Goal: Complete application form

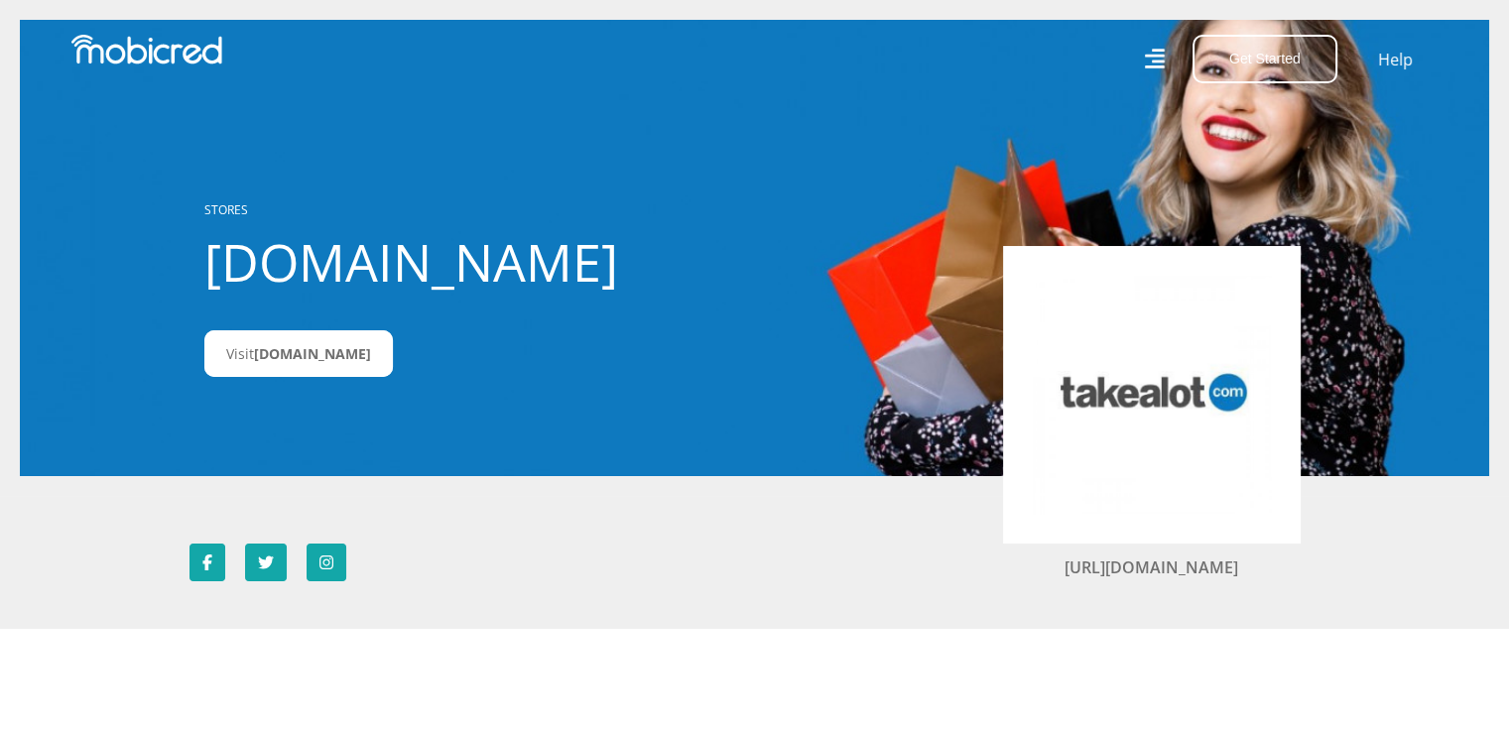
click at [1164, 62] on icon at bounding box center [1154, 59] width 20 height 20
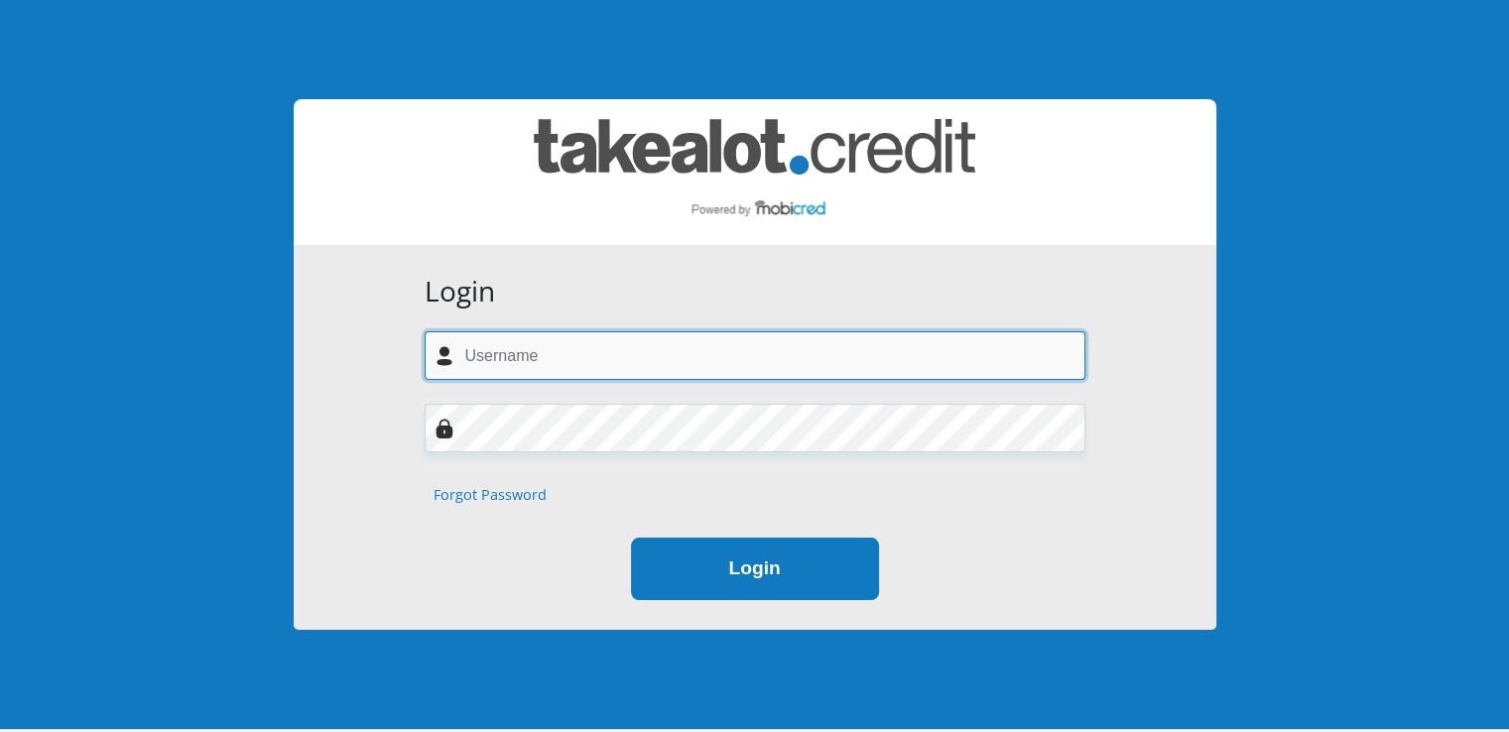
type input "[EMAIL_ADDRESS][DOMAIN_NAME]"
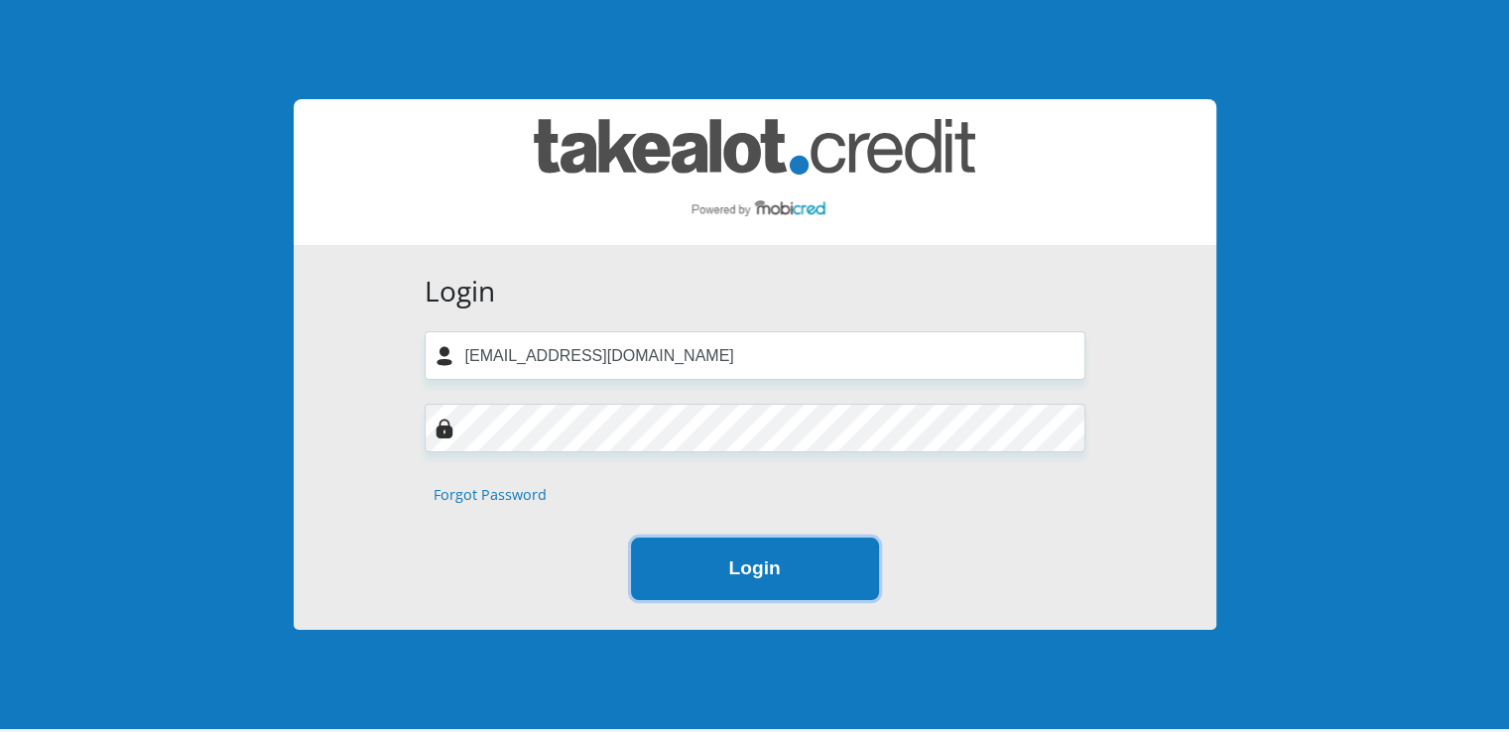
click at [731, 572] on button "Login" at bounding box center [755, 569] width 248 height 62
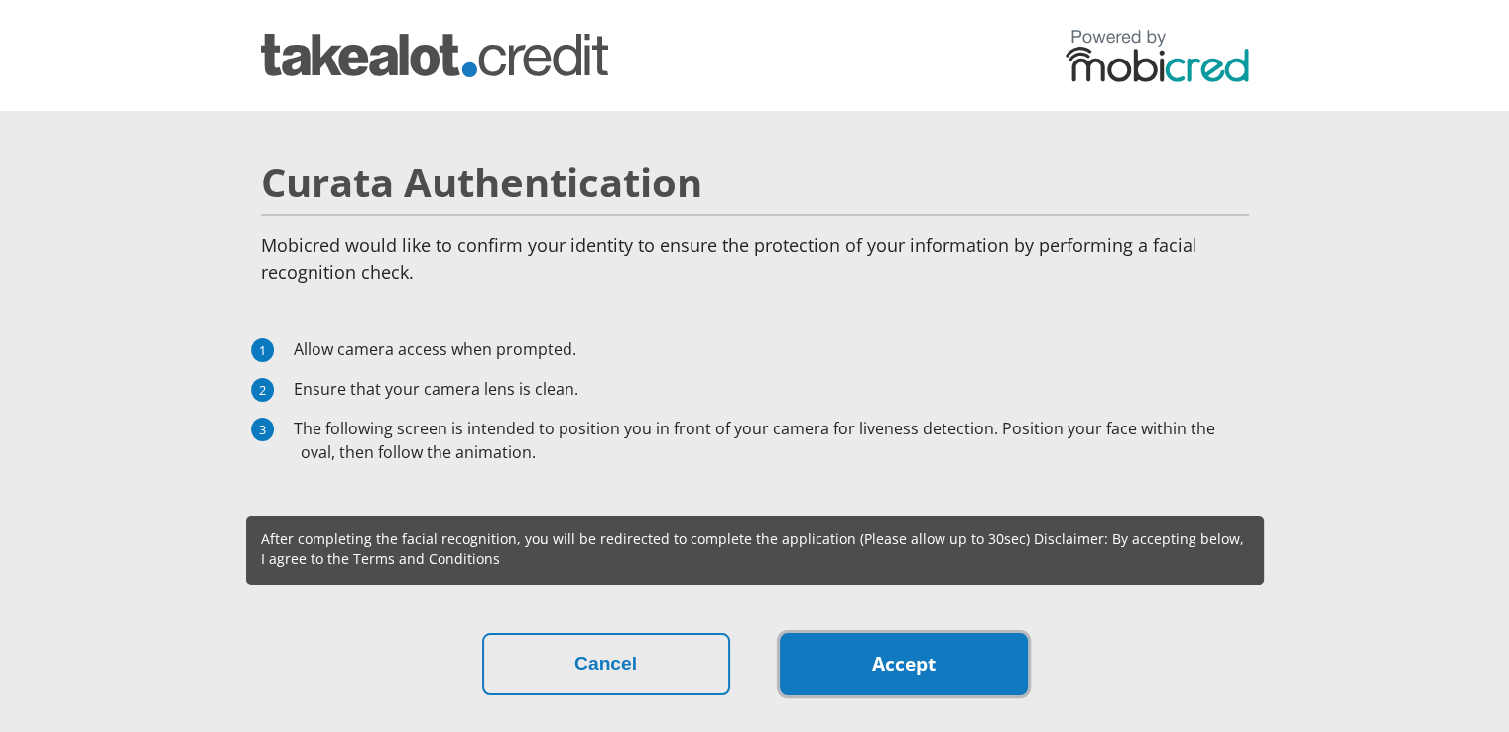
click at [881, 660] on link "Accept" at bounding box center [904, 664] width 248 height 62
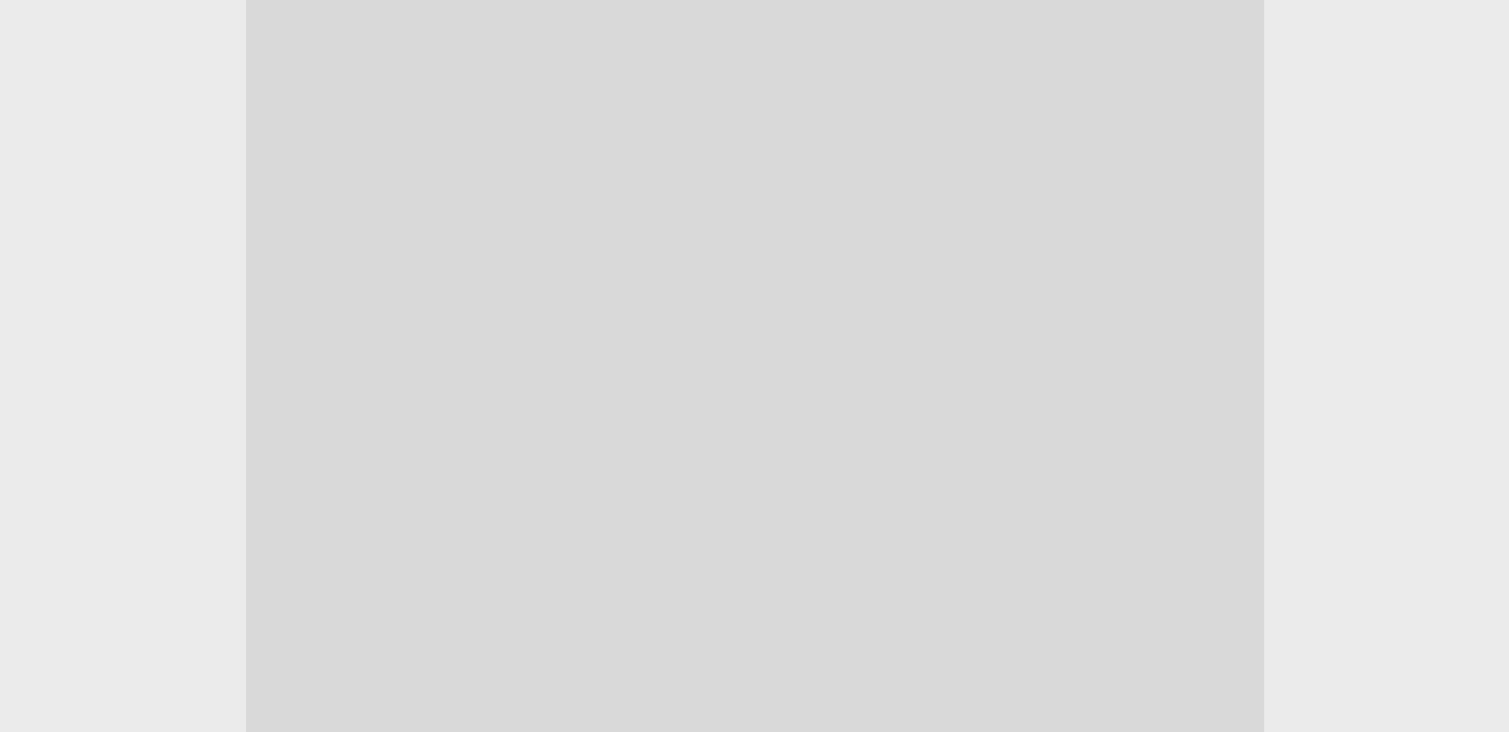
scroll to position [122, 0]
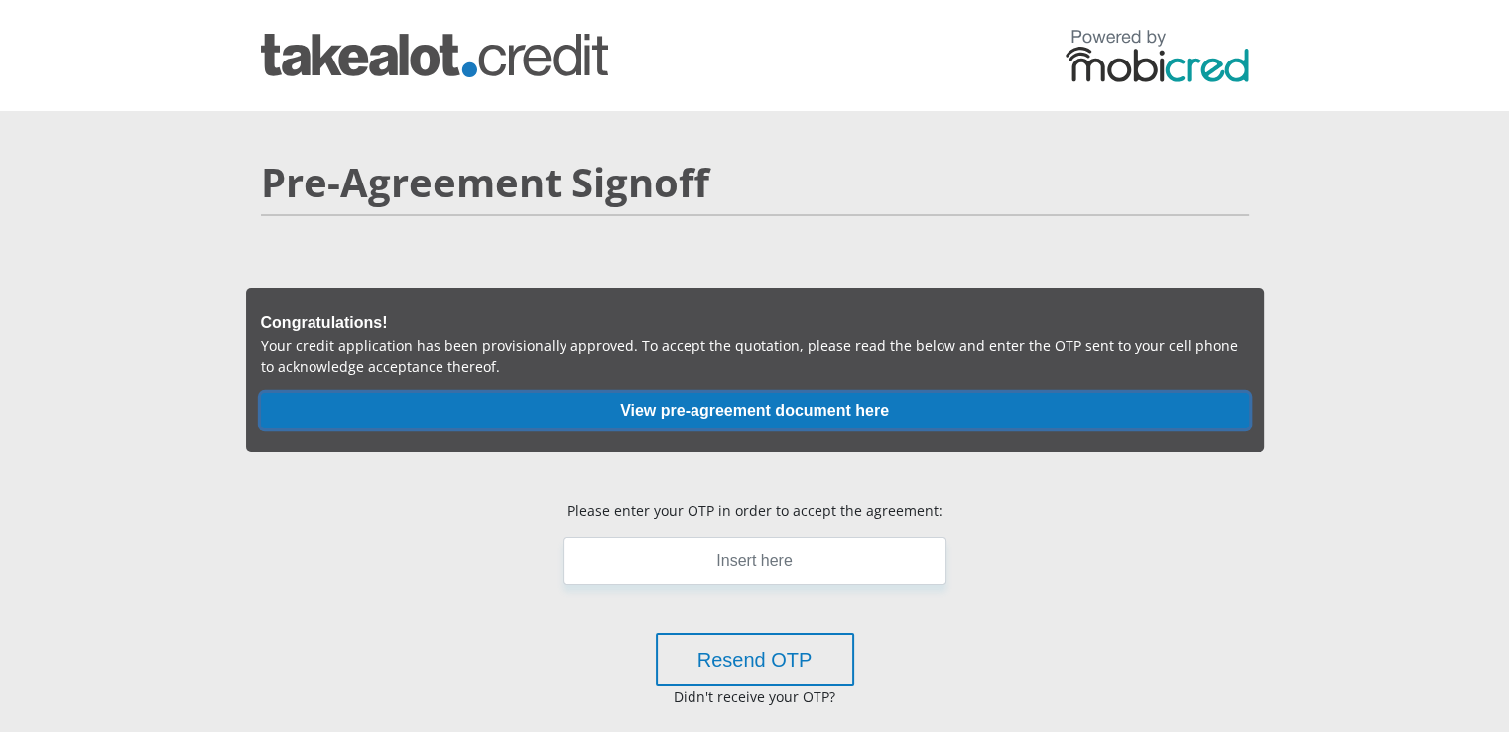
click at [790, 408] on button "View pre-agreement document here" at bounding box center [755, 411] width 988 height 36
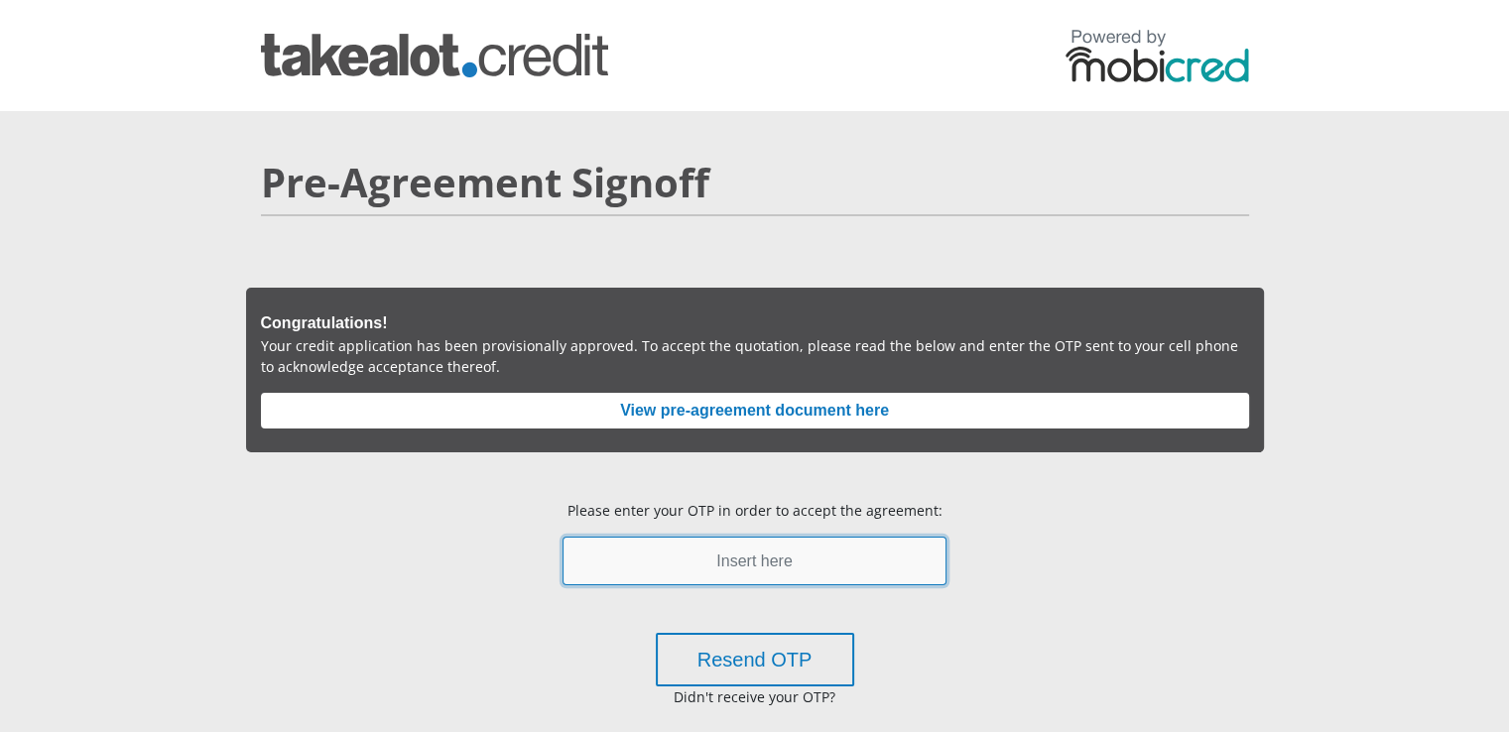
click at [636, 559] on input "text" at bounding box center [753, 561] width 383 height 49
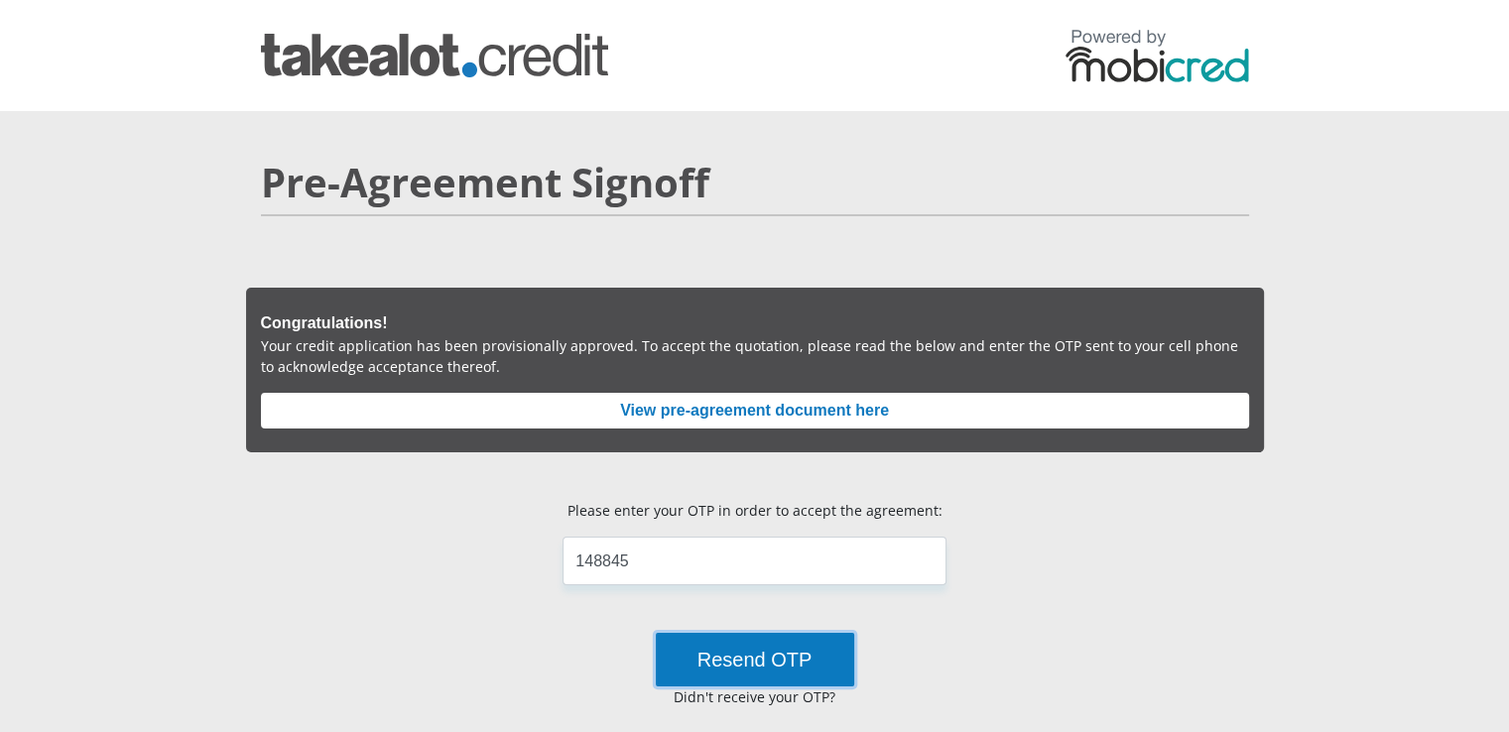
click at [758, 662] on button "Resend OTP" at bounding box center [755, 660] width 198 height 54
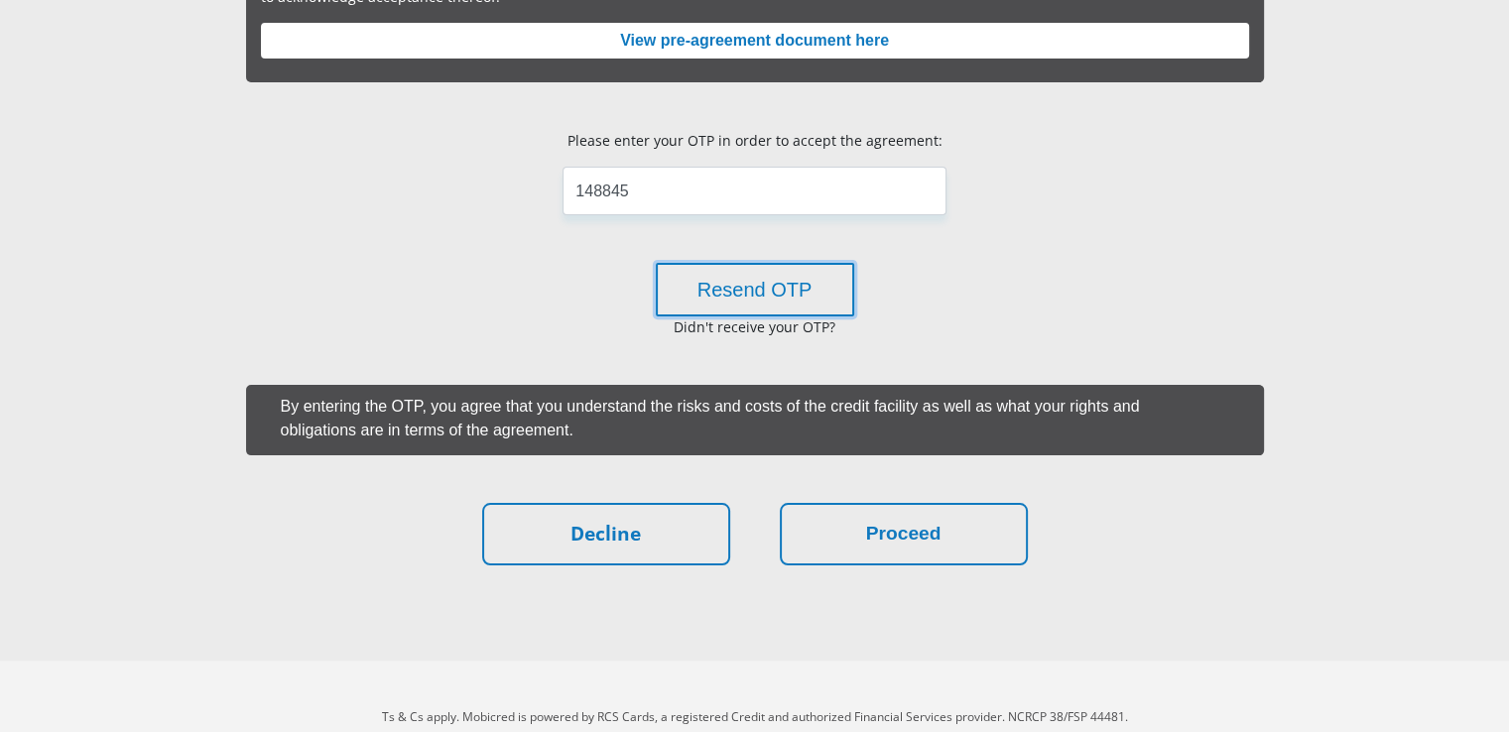
scroll to position [298, 0]
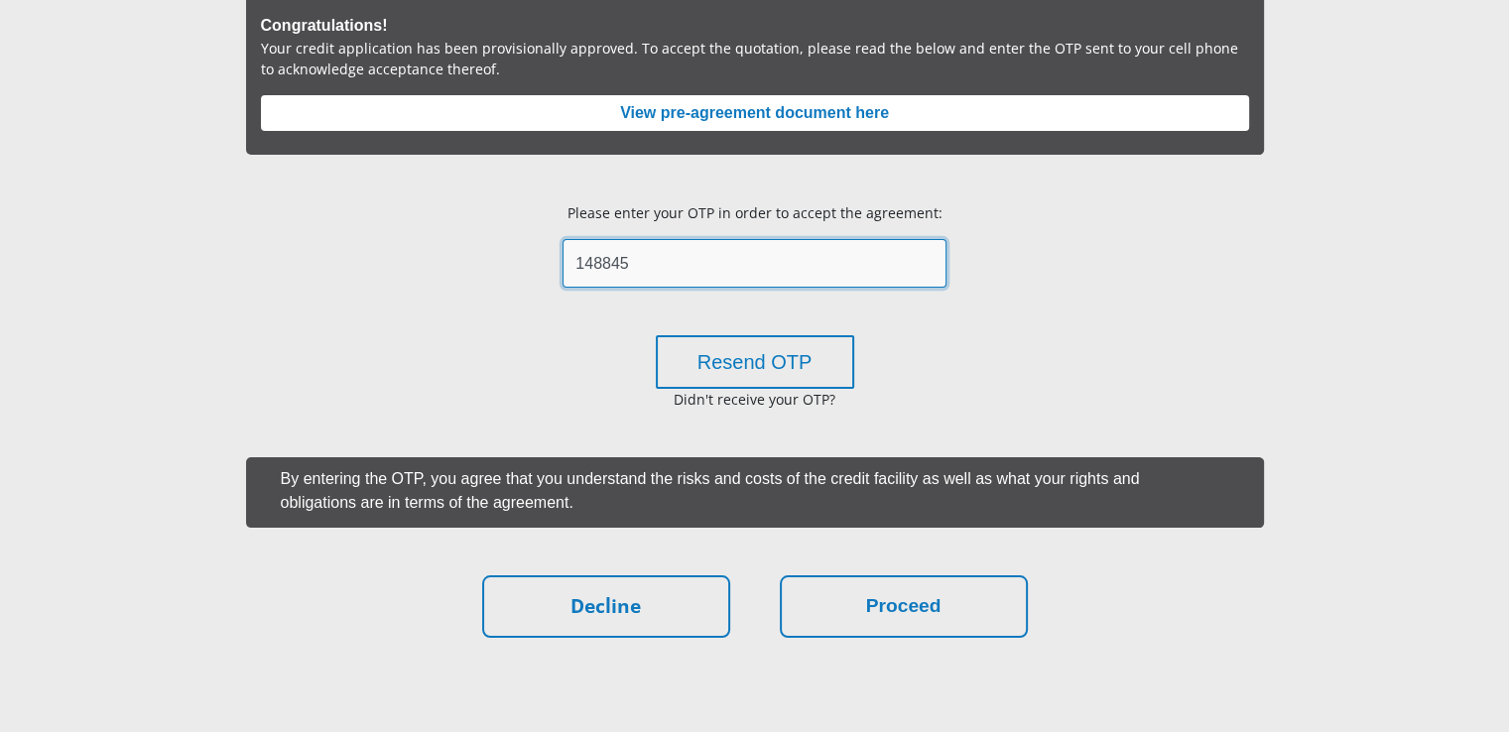
drag, startPoint x: 658, startPoint y: 273, endPoint x: 485, endPoint y: 232, distance: 177.3
click at [494, 275] on div "Please enter your OTP in order to accept the agreement: 148845 Resend OTP Didn'…" at bounding box center [755, 443] width 1018 height 483
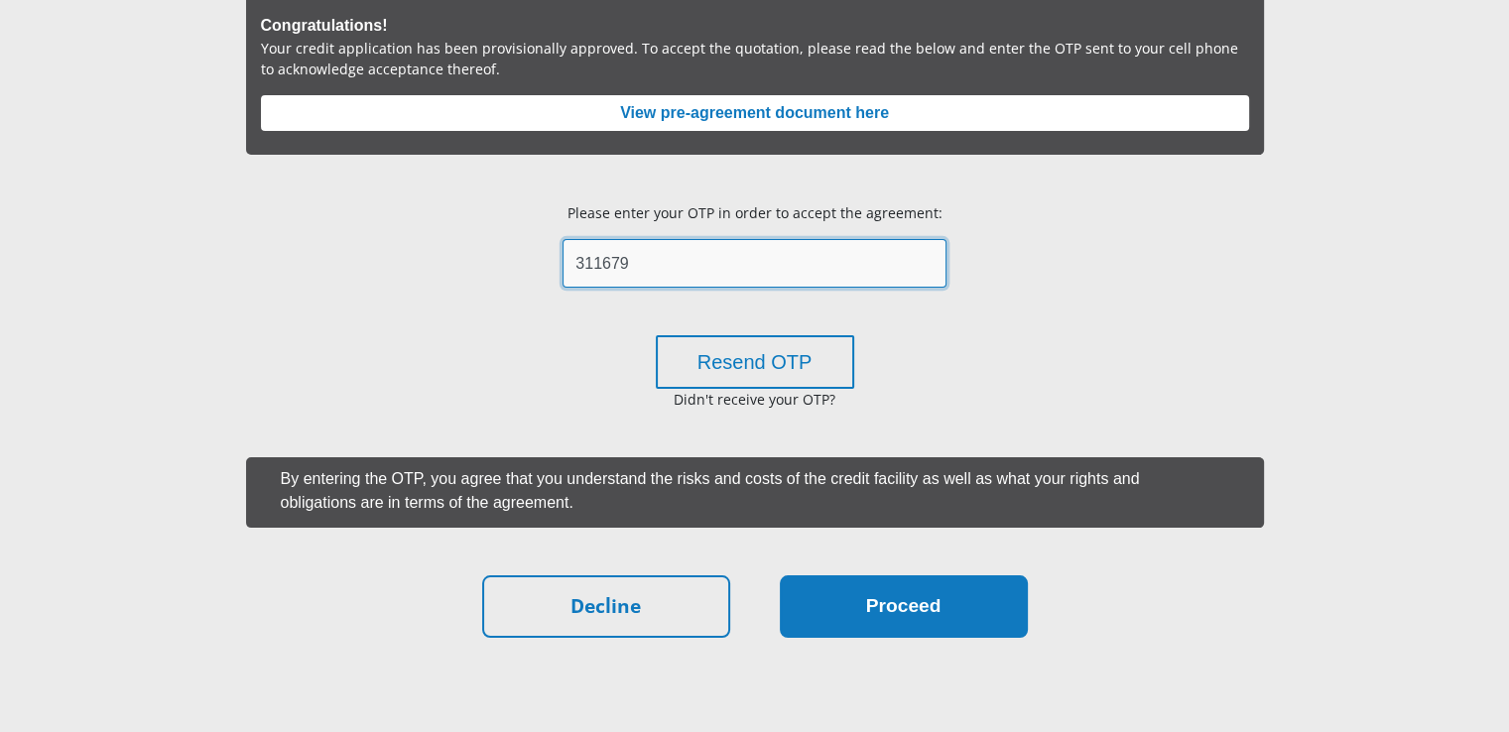
type input "311679"
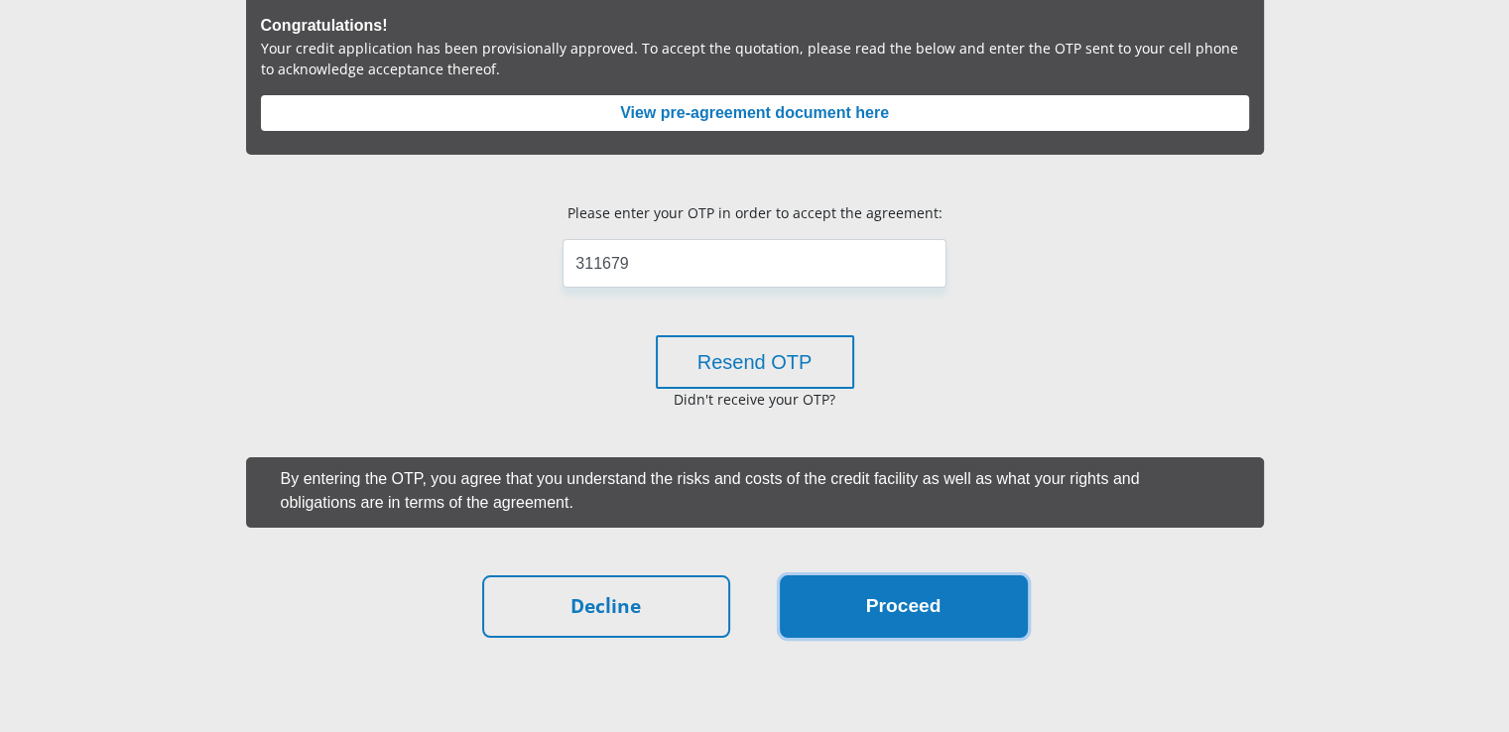
click at [873, 597] on button "Proceed" at bounding box center [904, 606] width 248 height 62
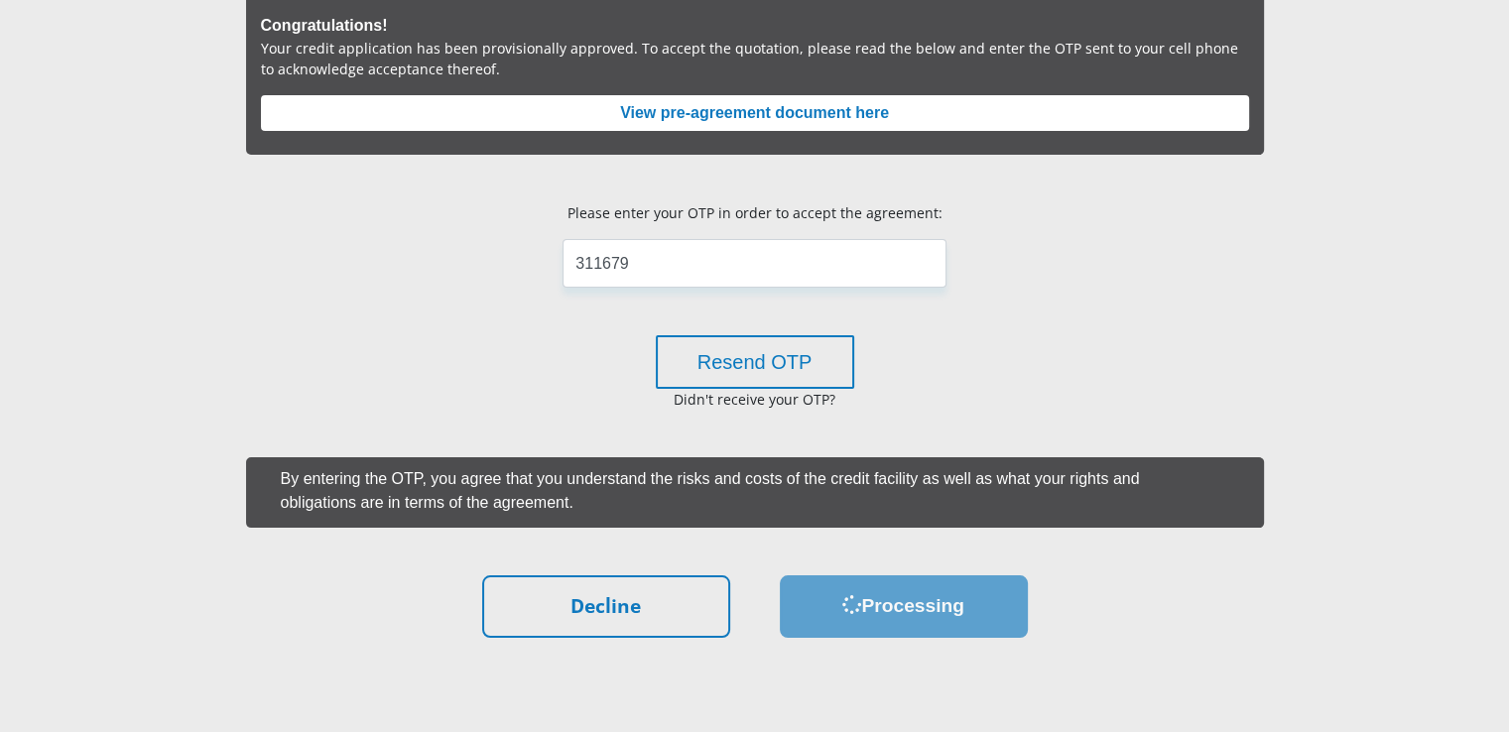
scroll to position [0, 0]
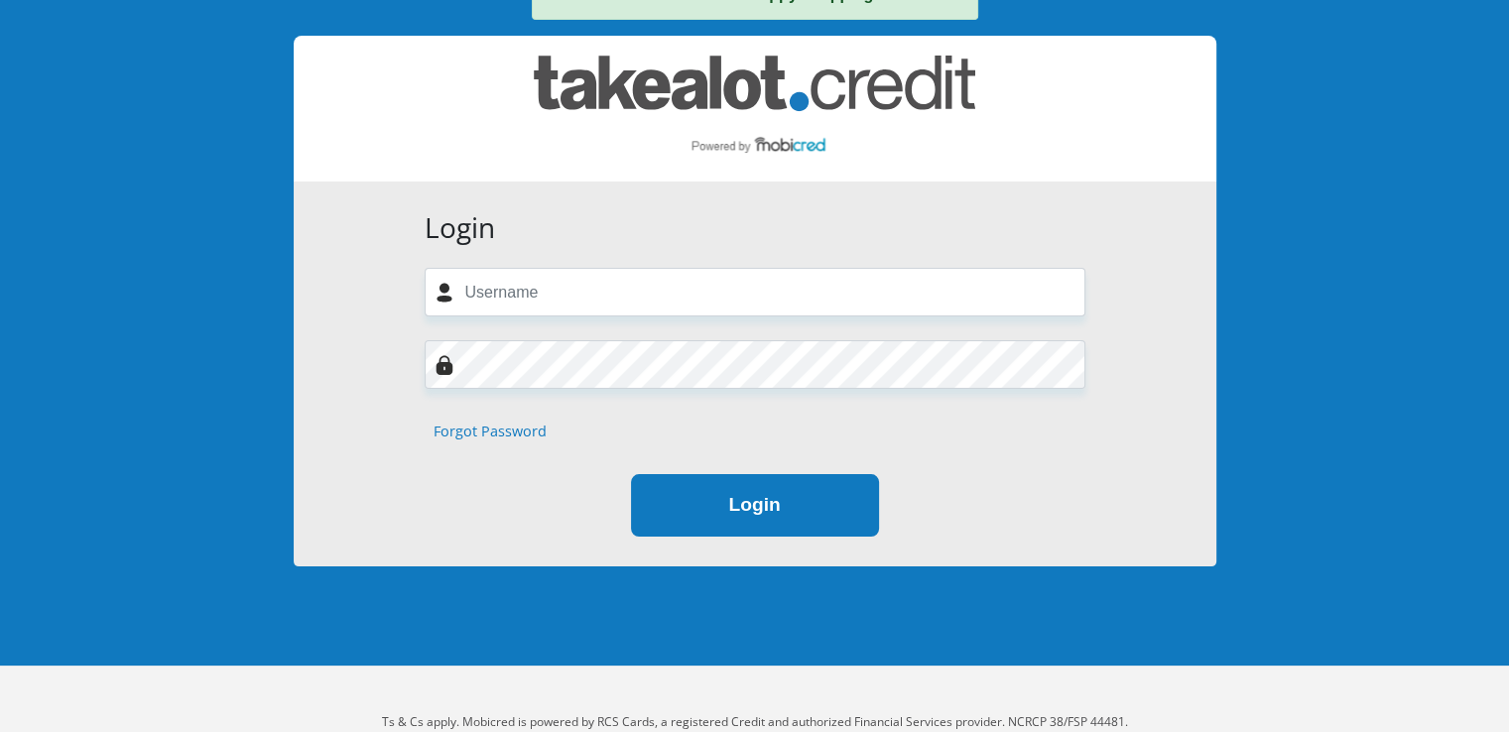
scroll to position [198, 0]
